Goal: Information Seeking & Learning: Learn about a topic

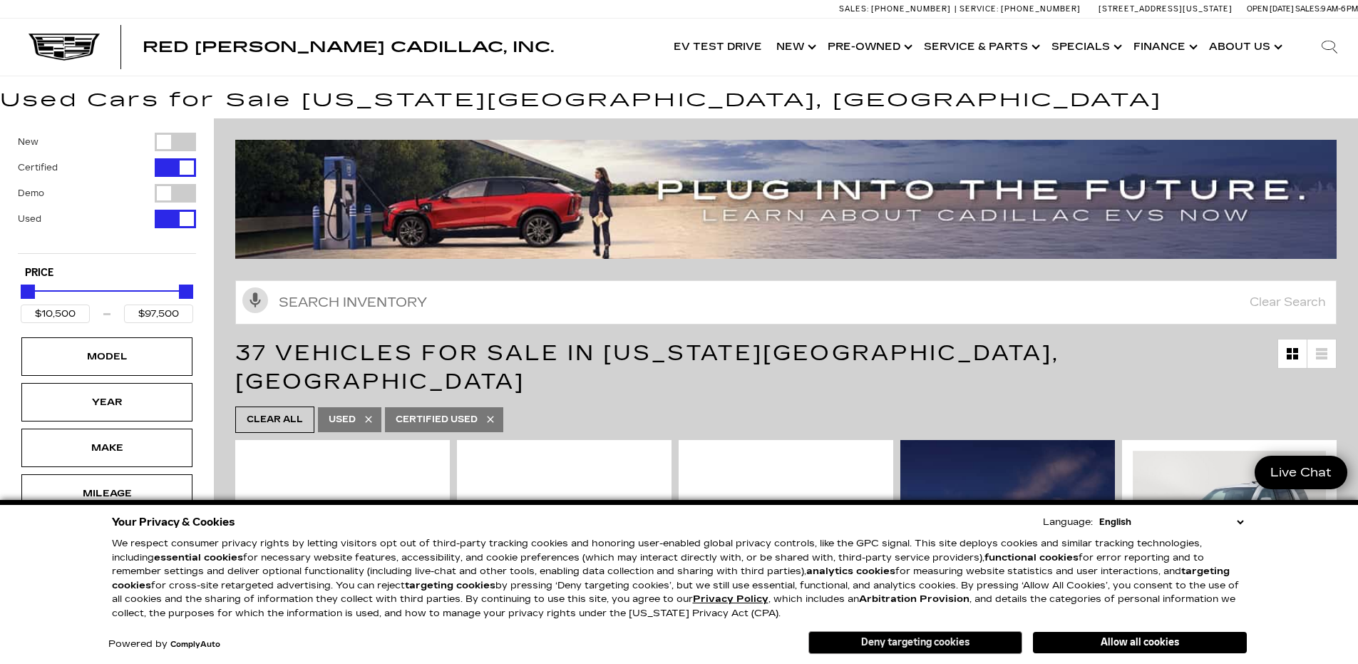
click at [961, 642] on button "Deny targeting cookies" at bounding box center [915, 642] width 214 height 23
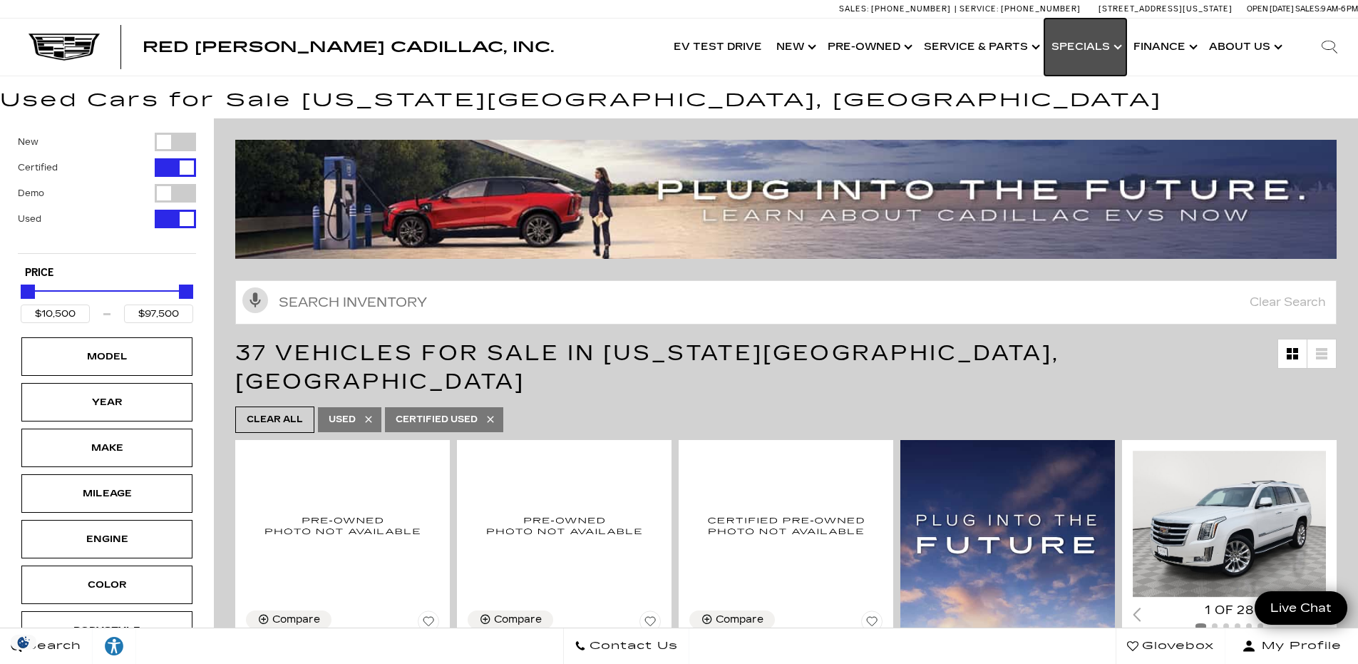
click at [1115, 52] on link "Show Specials" at bounding box center [1085, 47] width 82 height 57
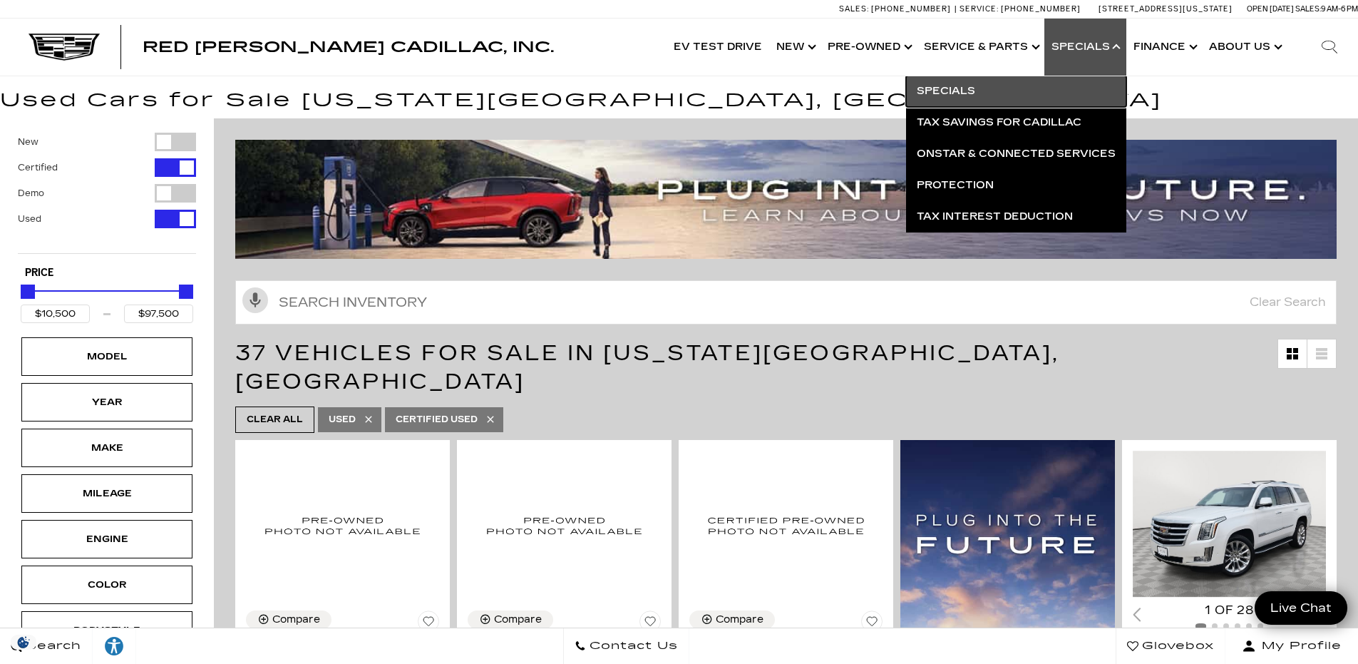
click at [951, 96] on link "Specials" at bounding box center [1016, 91] width 220 height 31
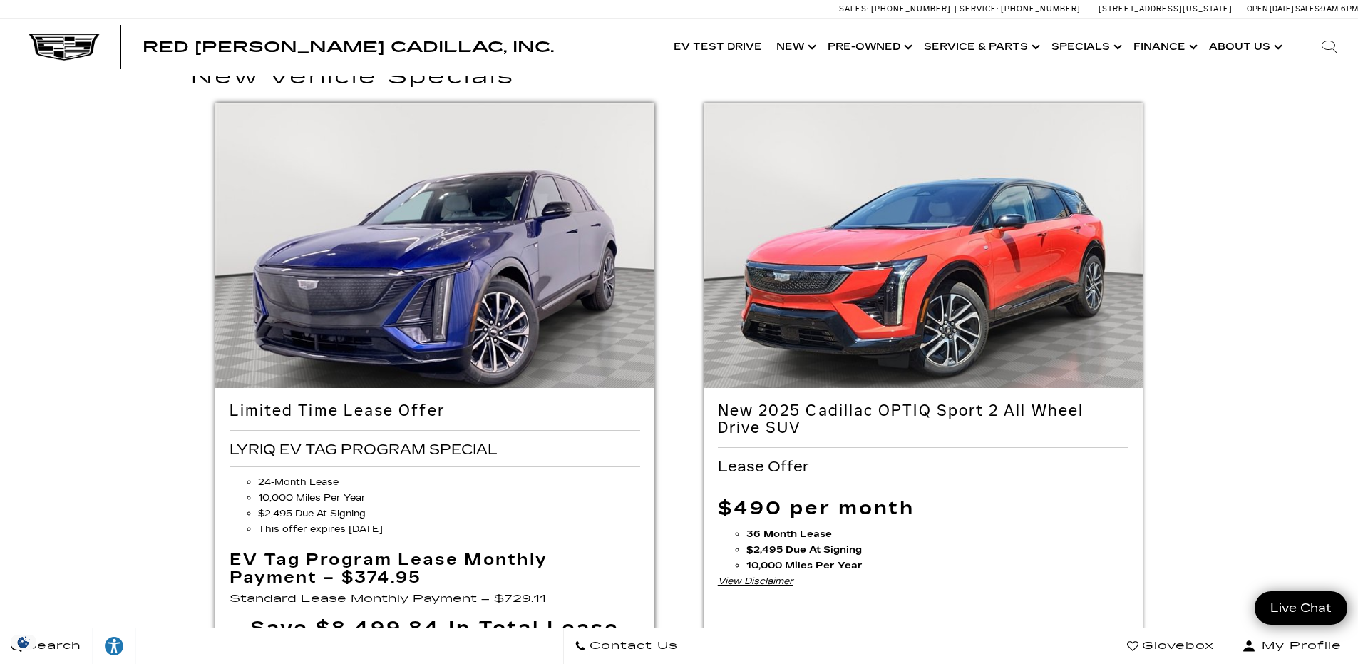
scroll to position [214, 0]
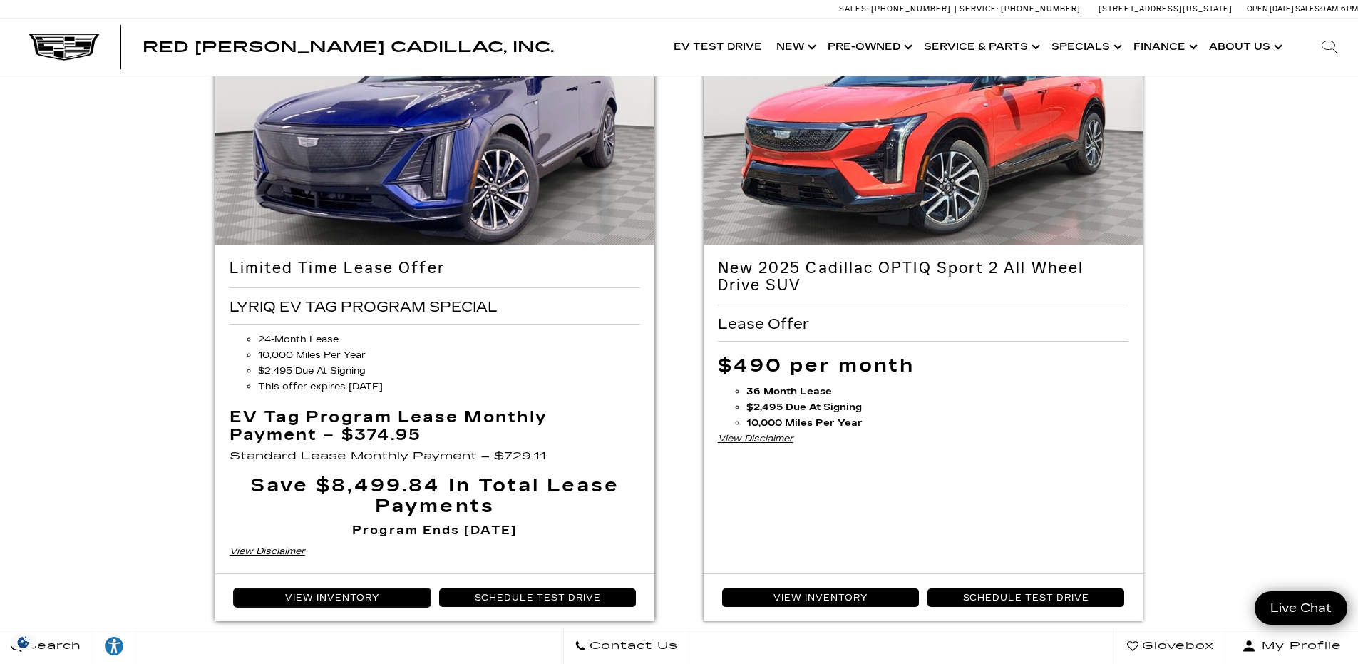
click at [354, 597] on link "View Inventory" at bounding box center [332, 597] width 197 height 19
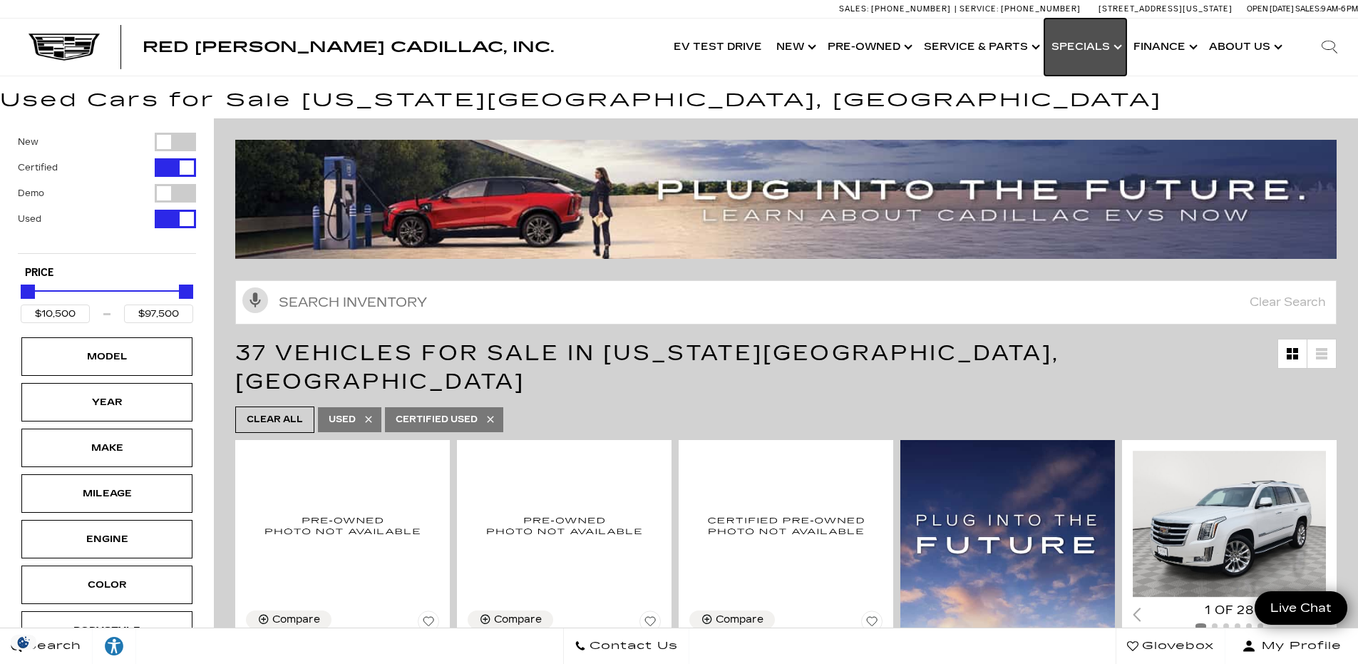
click at [1096, 41] on link "Show Specials" at bounding box center [1085, 47] width 82 height 57
